Goal: Information Seeking & Learning: Check status

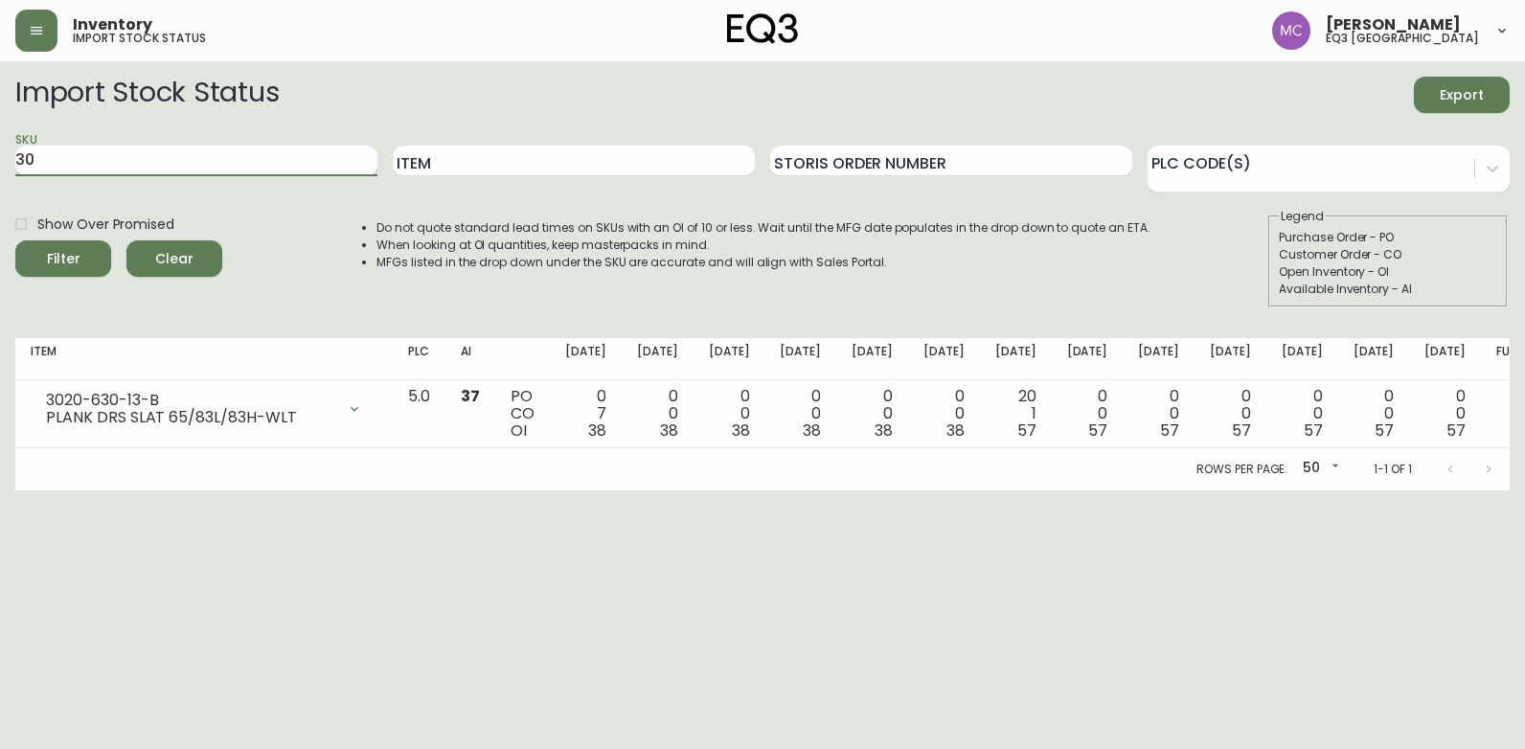
type input "3"
paste input "[PHONE_NUMBER]"
type input "[PHONE_NUMBER]"
click at [15, 240] on button "Filter" at bounding box center [63, 258] width 96 height 36
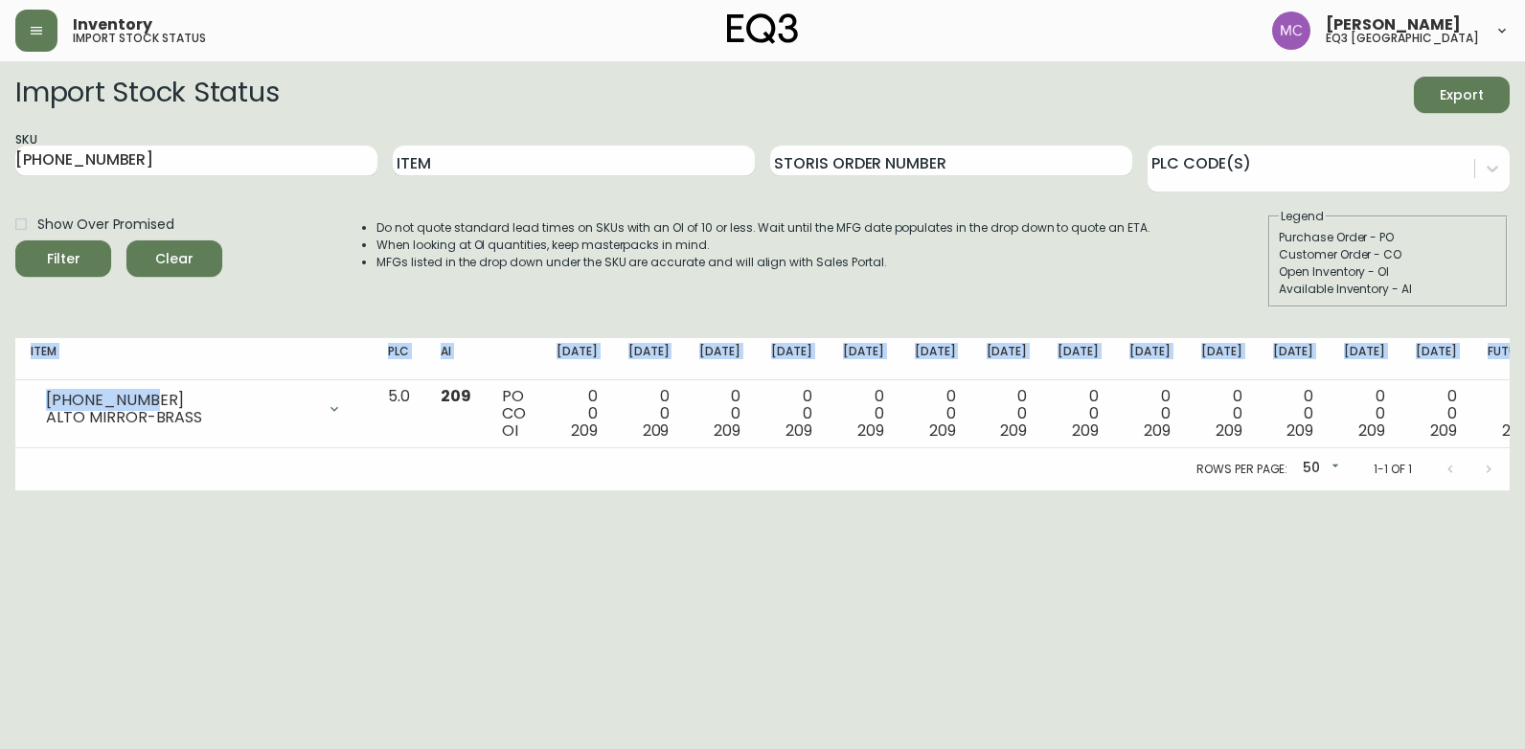
drag, startPoint x: 139, startPoint y: 396, endPoint x: 25, endPoint y: 374, distance: 116.1
click at [25, 374] on table "Item PLC AI [DATE] Sep [DATE] Oct [DATE] Oct [DATE] Oct 31 [DATE] Nov [DATE] No…" at bounding box center [779, 393] width 1529 height 110
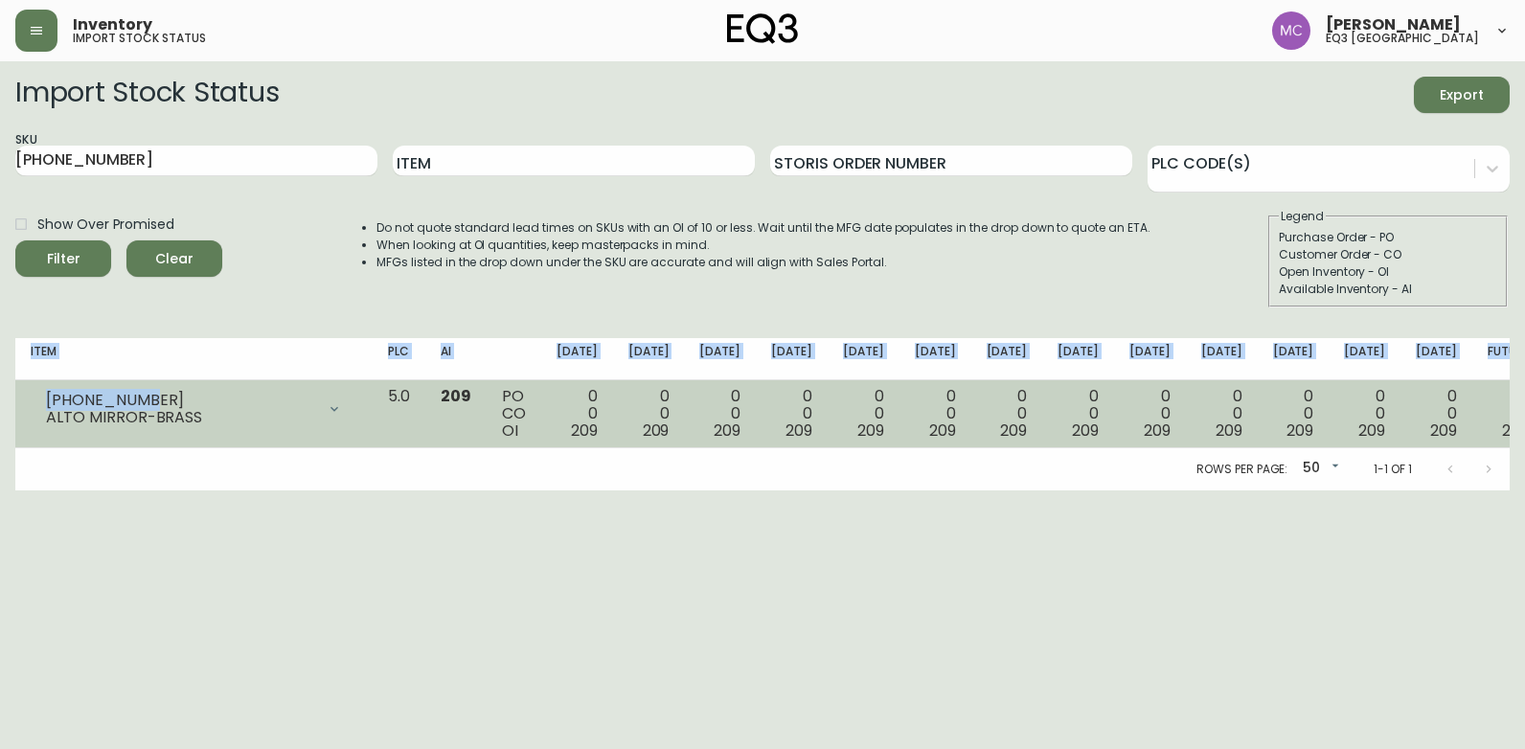
drag, startPoint x: 25, startPoint y: 374, endPoint x: 142, endPoint y: 391, distance: 118.1
click at [142, 392] on div "[PHONE_NUMBER]" at bounding box center [180, 400] width 269 height 17
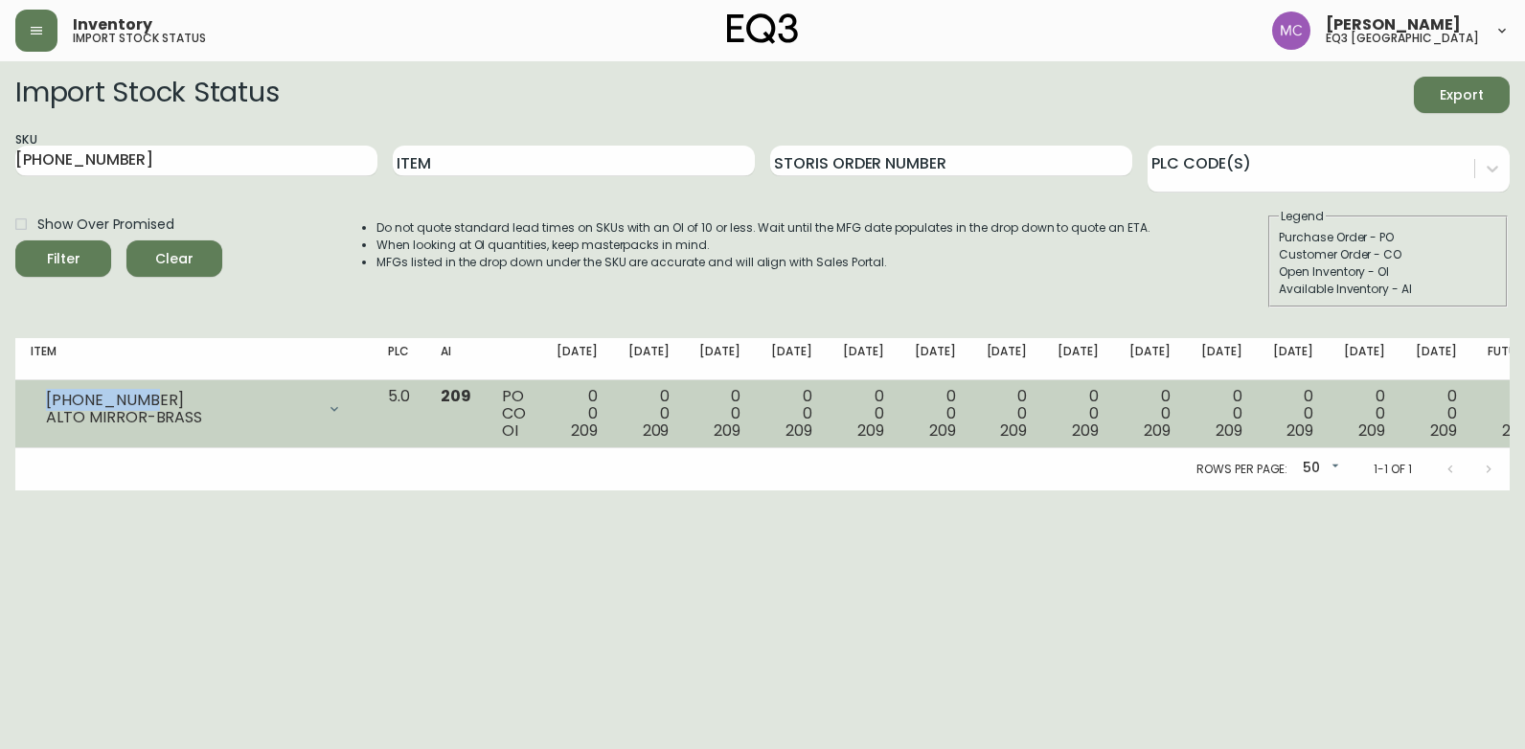
drag, startPoint x: 142, startPoint y: 391, endPoint x: 42, endPoint y: 391, distance: 99.6
click at [42, 391] on div "[PHONE_NUMBER] ALTO MIRROR-BRASS" at bounding box center [194, 409] width 327 height 42
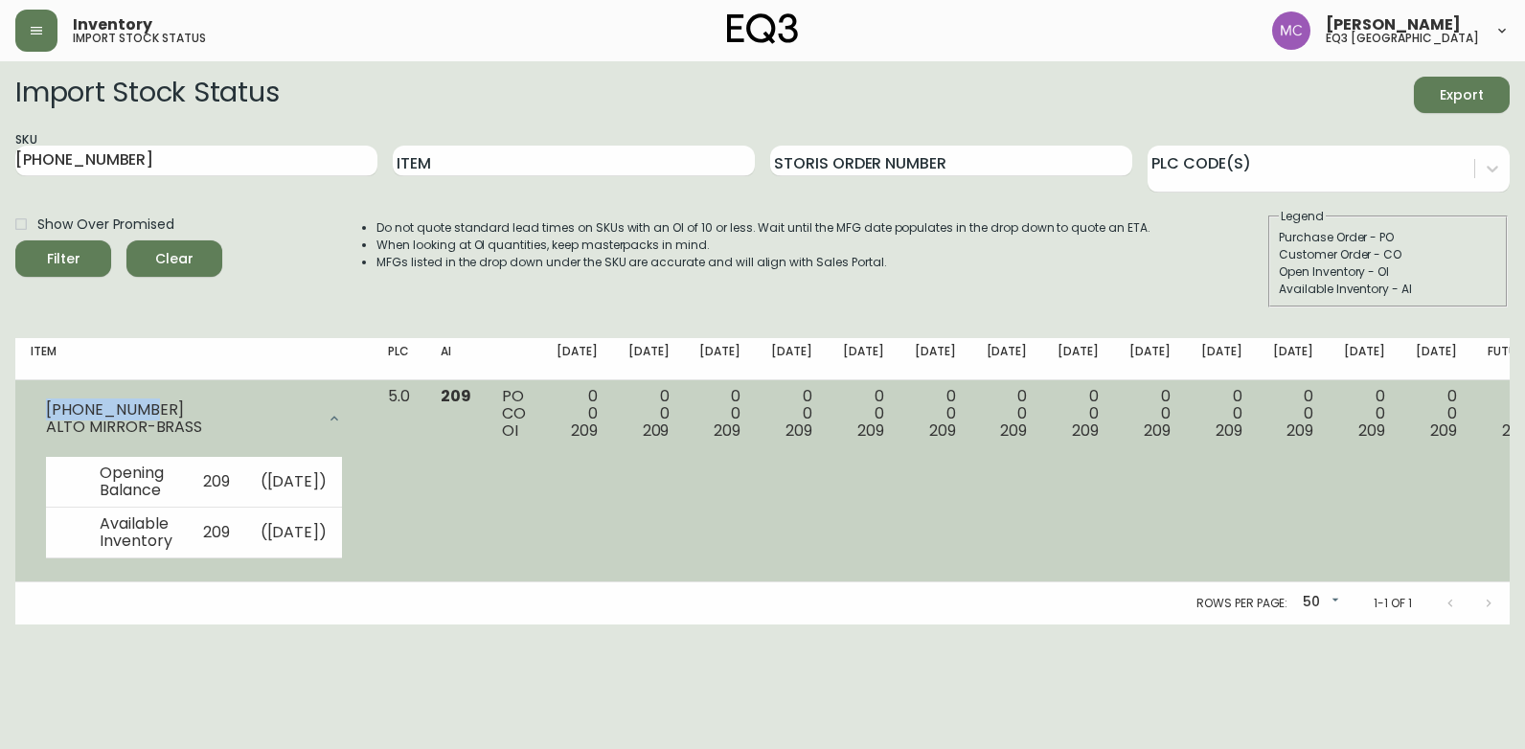
copy div "[PHONE_NUMBER]"
